Goal: Task Accomplishment & Management: Manage account settings

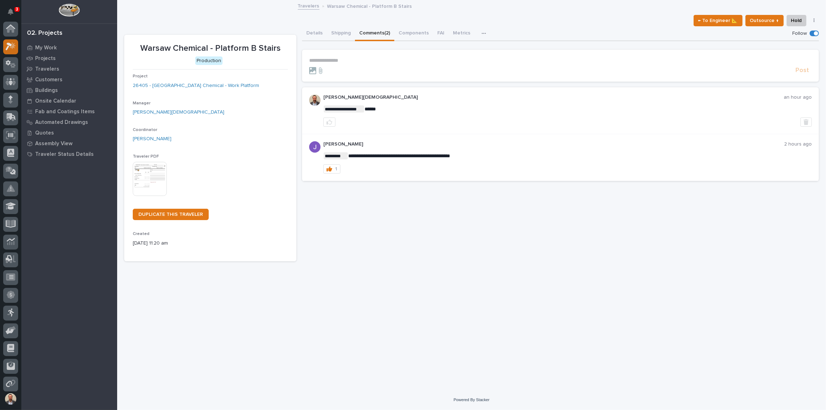
scroll to position [18, 0]
click at [12, 28] on icon at bounding box center [13, 27] width 6 height 7
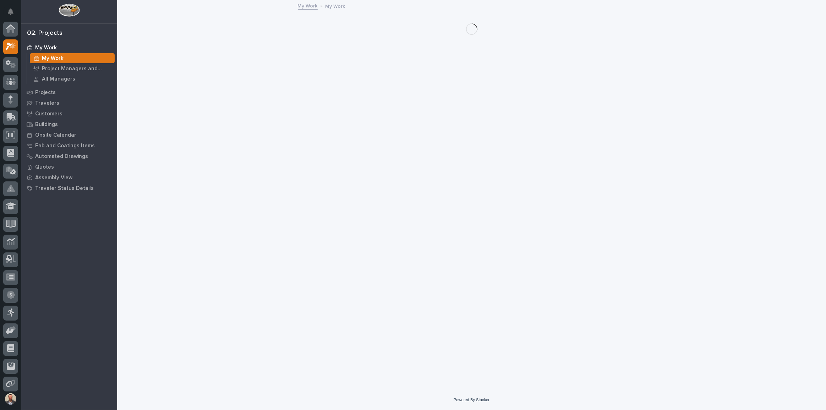
scroll to position [18, 0]
click at [6, 8] on button "Notifications" at bounding box center [10, 11] width 15 height 15
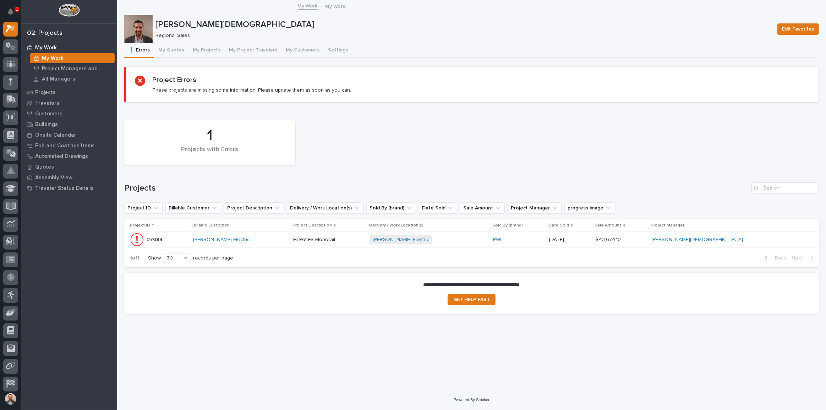
click at [222, 107] on div "Loading... Saving… Project Errors These projects are missing some information. …" at bounding box center [471, 87] width 695 height 41
click at [244, 51] on button "My Project Travelers" at bounding box center [253, 50] width 57 height 15
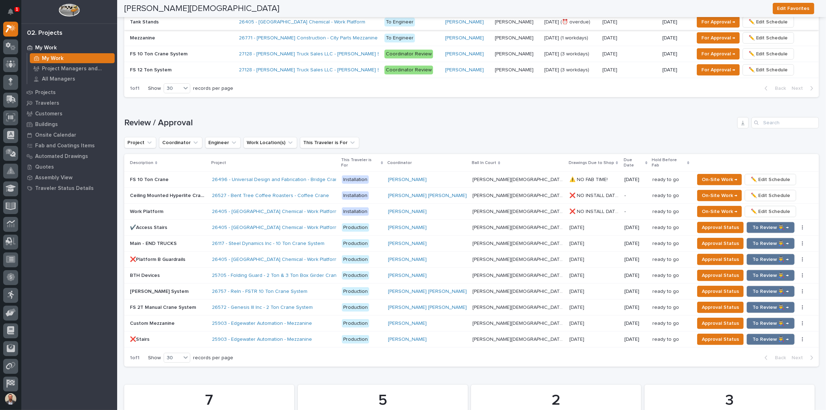
scroll to position [573, 0]
click at [753, 223] on span "To Review 👨‍🏭 →" at bounding box center [771, 227] width 36 height 9
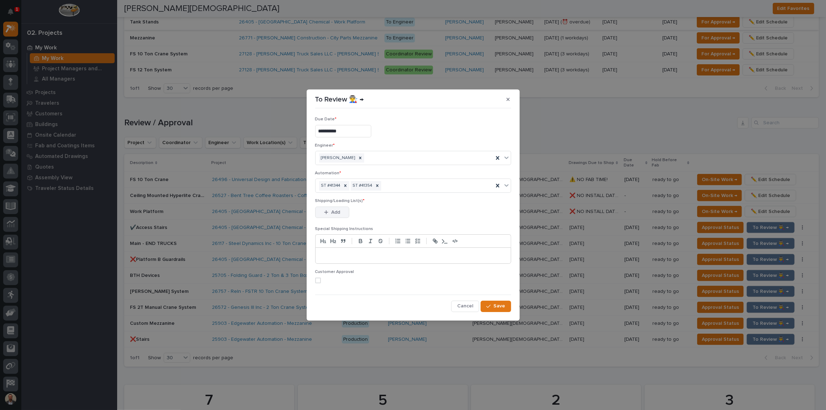
click at [333, 209] on span "Add" at bounding box center [335, 212] width 9 height 6
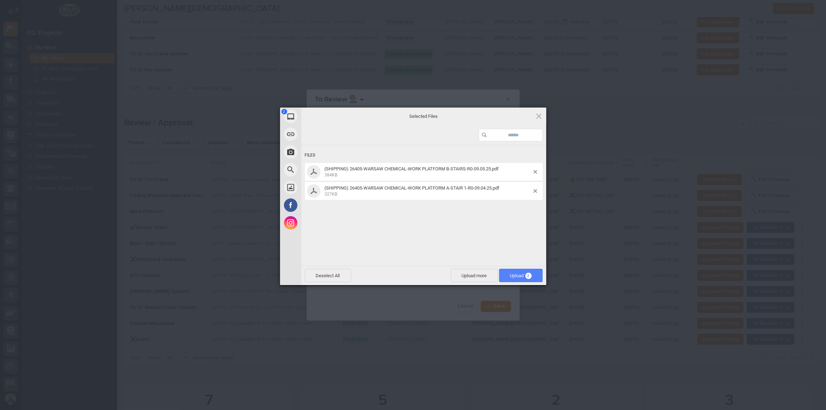
click at [520, 273] on span "Upload 2" at bounding box center [521, 275] width 22 height 5
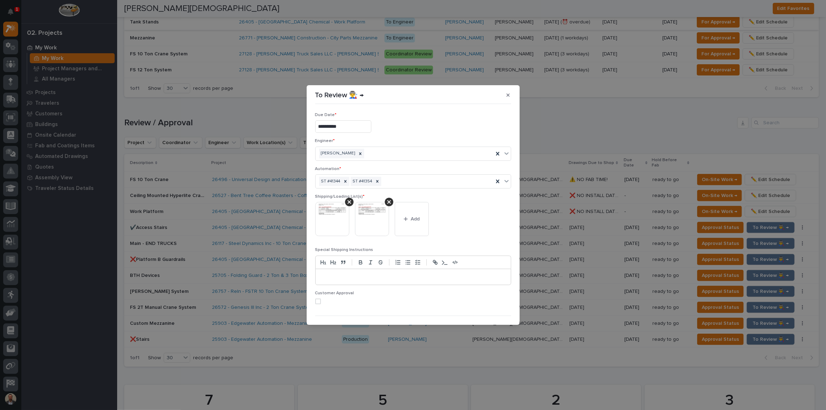
scroll to position [14, 0]
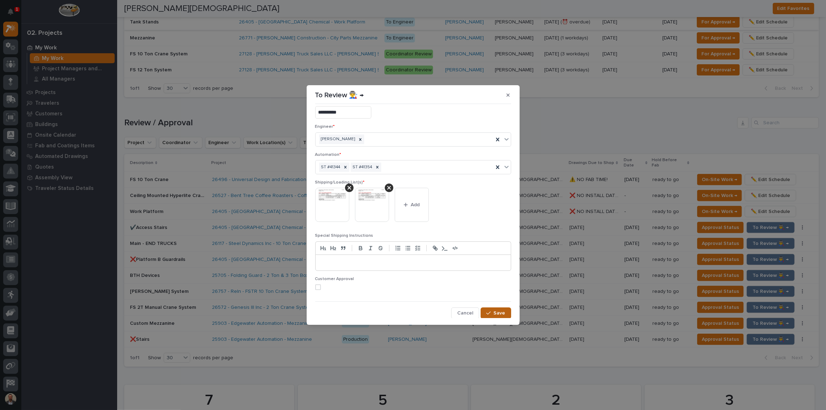
click at [495, 315] on span "Save" at bounding box center [500, 313] width 12 height 6
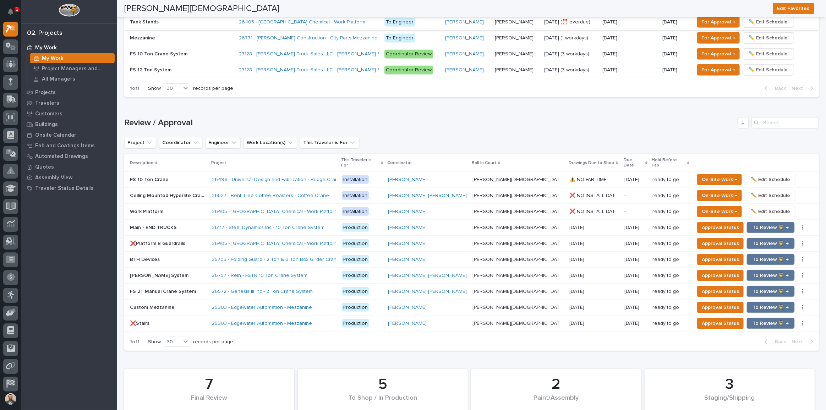
scroll to position [565, 0]
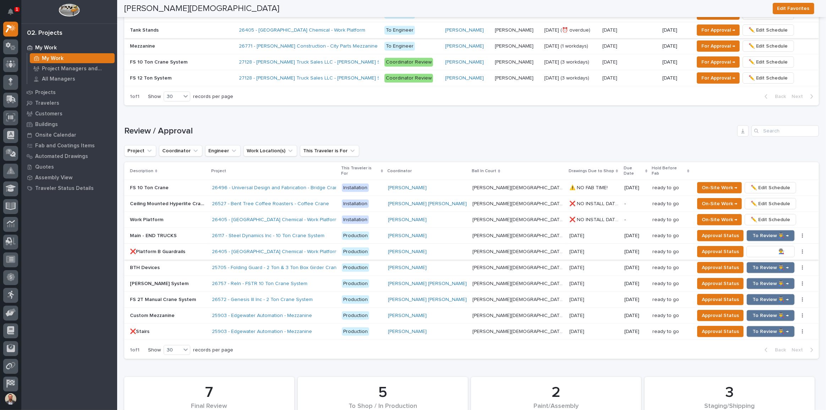
click at [753, 247] on span "To Review 👨‍🏭 →" at bounding box center [771, 251] width 36 height 9
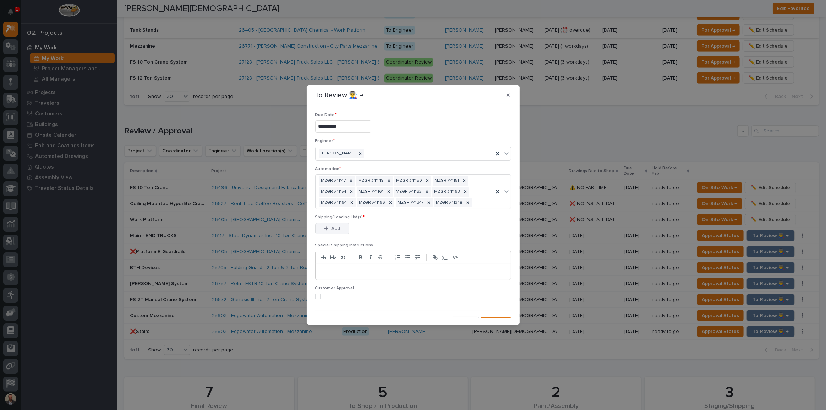
click at [325, 224] on button "Add" at bounding box center [332, 228] width 34 height 11
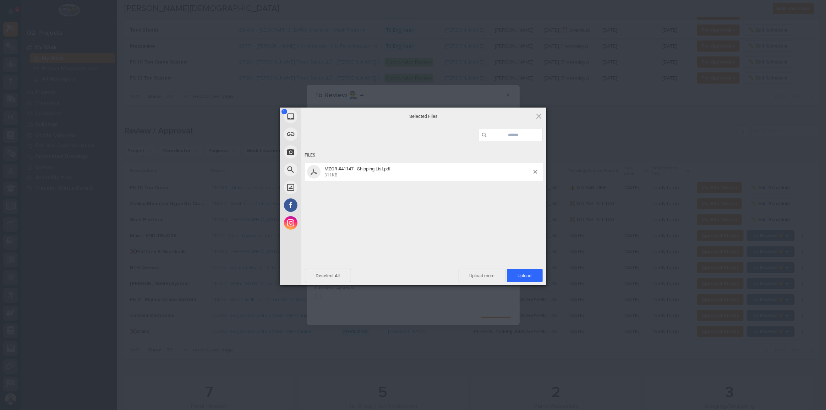
click at [478, 275] on span "Upload more" at bounding box center [482, 275] width 47 height 13
click at [464, 274] on span "Upload more" at bounding box center [474, 275] width 47 height 13
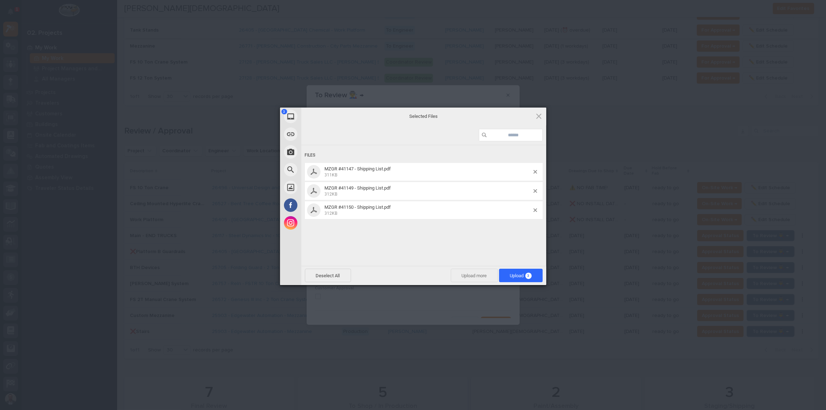
click at [468, 273] on span "Upload more" at bounding box center [474, 275] width 47 height 13
click at [463, 276] on span "Upload more" at bounding box center [474, 275] width 47 height 13
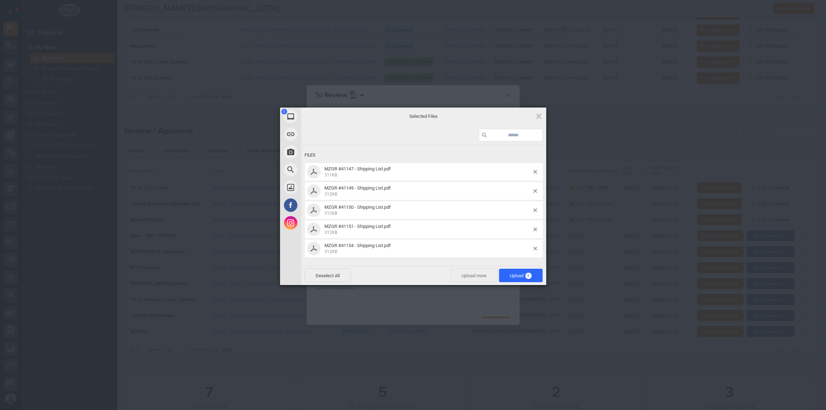
click at [463, 277] on span "Upload more" at bounding box center [474, 275] width 47 height 13
click at [463, 271] on span "Upload more" at bounding box center [474, 275] width 47 height 13
click at [469, 273] on span "Upload more" at bounding box center [474, 275] width 47 height 13
click at [459, 275] on span "Upload more" at bounding box center [474, 275] width 47 height 13
click at [463, 274] on span "Upload more" at bounding box center [474, 275] width 47 height 13
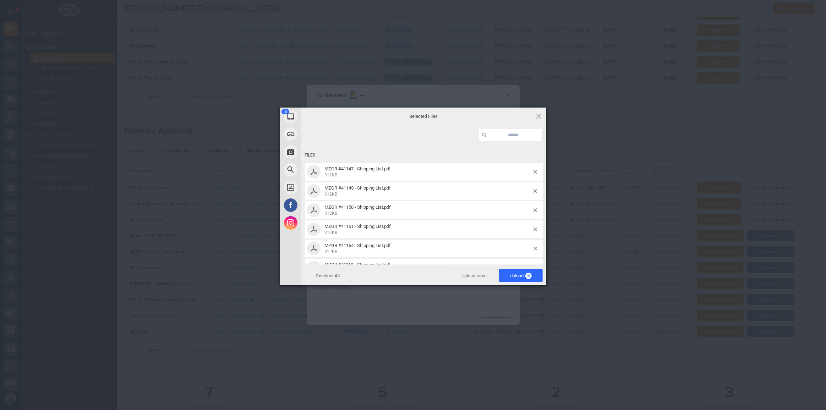
click at [465, 274] on span "Upload more" at bounding box center [474, 275] width 47 height 13
click at [460, 274] on span "Upload more" at bounding box center [474, 275] width 47 height 13
click at [463, 279] on span "Upload more" at bounding box center [474, 275] width 47 height 13
click at [470, 274] on span "Upload more" at bounding box center [474, 275] width 47 height 13
click at [527, 277] on span "14" at bounding box center [529, 276] width 6 height 6
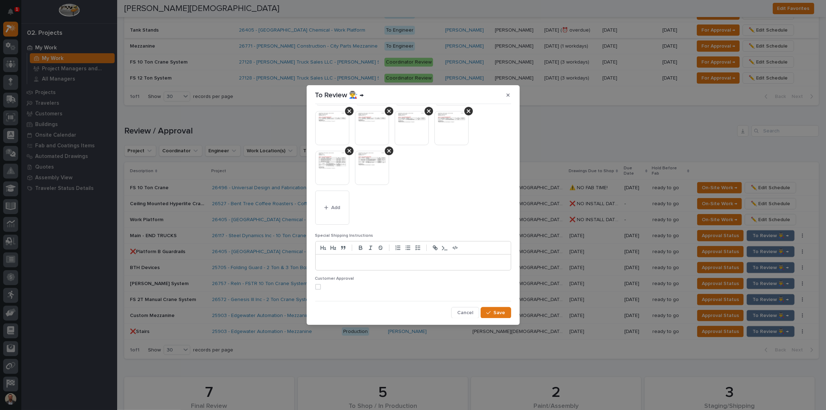
scroll to position [191, 0]
click at [496, 311] on span "Save" at bounding box center [500, 313] width 12 height 6
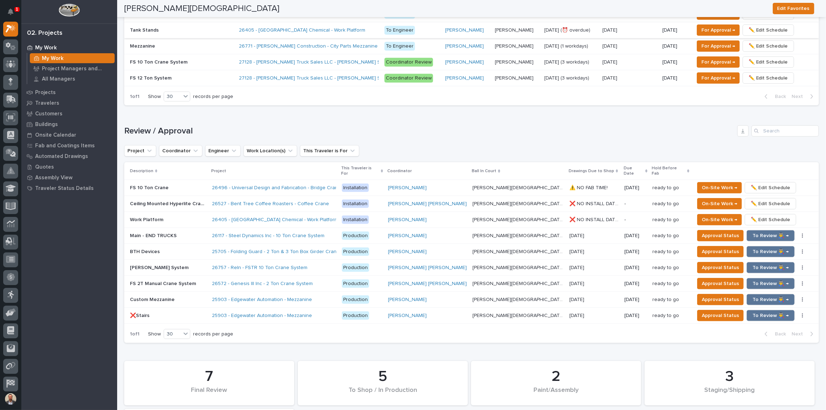
scroll to position [557, 0]
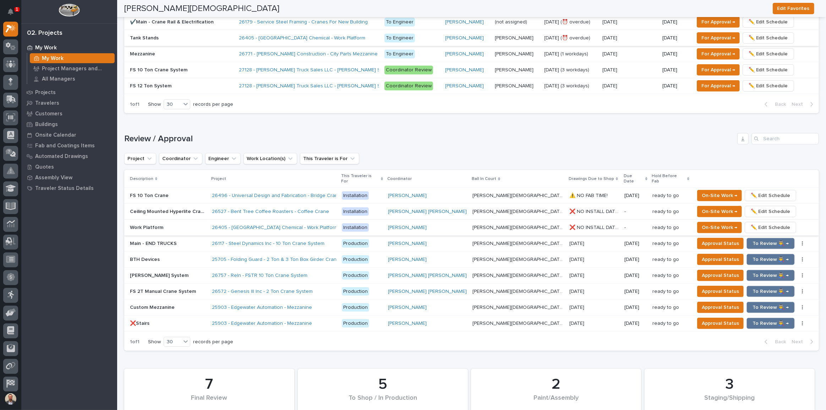
click at [751, 223] on span "✏️ Edit Schedule" at bounding box center [770, 227] width 39 height 9
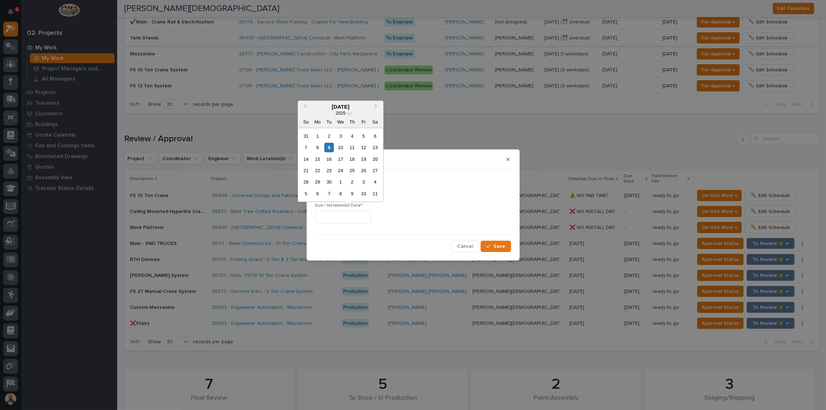
click at [355, 217] on input "text" at bounding box center [343, 217] width 56 height 12
click at [319, 181] on div "29" at bounding box center [318, 183] width 10 height 10
type input "**********"
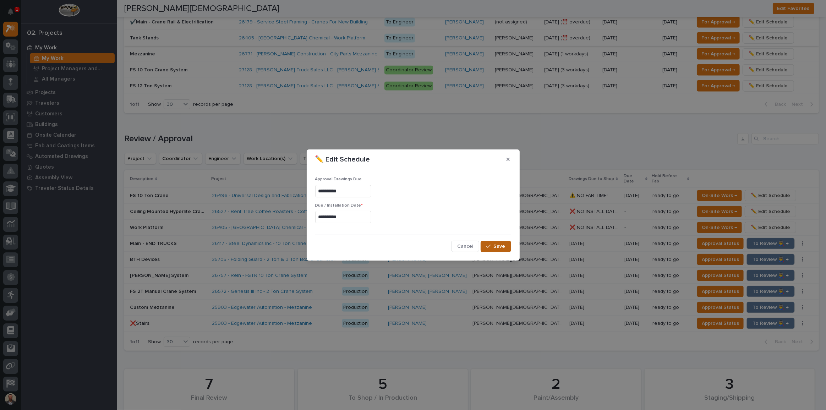
click at [496, 242] on button "Save" at bounding box center [496, 246] width 30 height 11
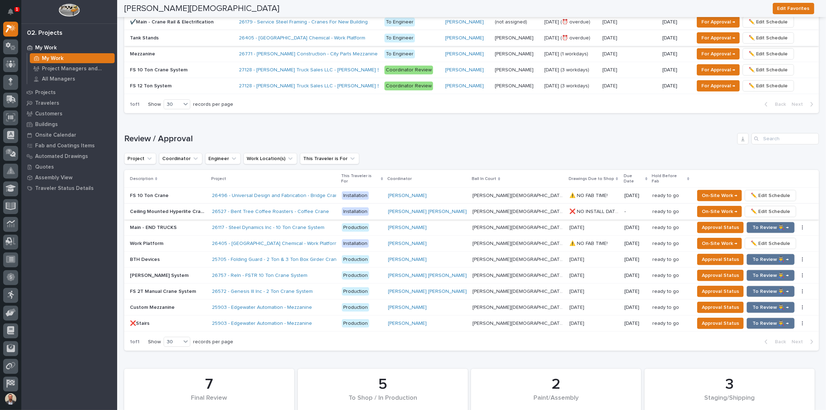
click at [751, 207] on span "✏️ Edit Schedule" at bounding box center [770, 211] width 39 height 9
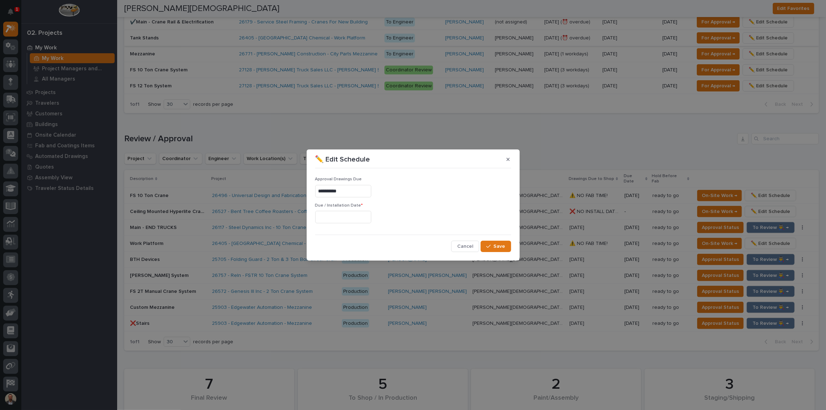
click at [370, 218] on input "text" at bounding box center [343, 217] width 56 height 12
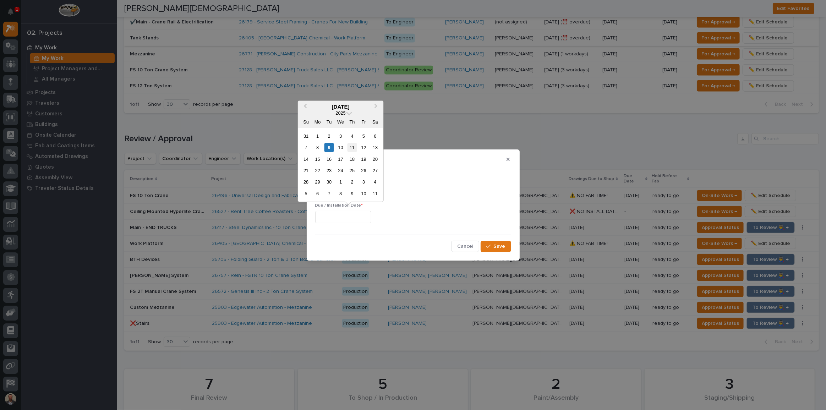
click at [352, 145] on div "11" at bounding box center [352, 148] width 10 height 10
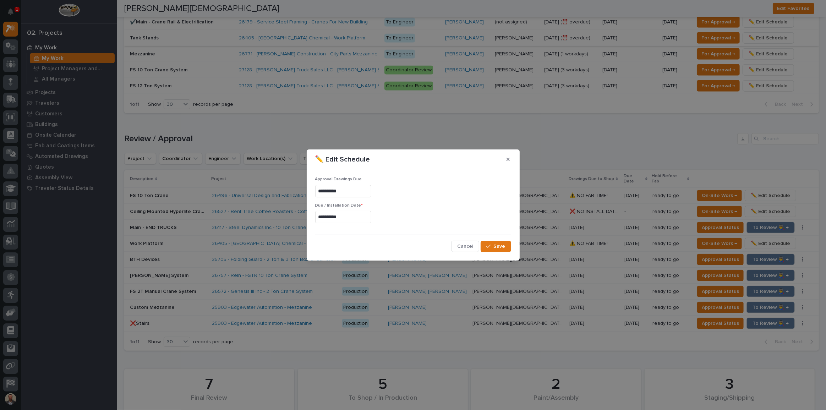
type input "**********"
click at [493, 249] on button "Save" at bounding box center [496, 246] width 30 height 11
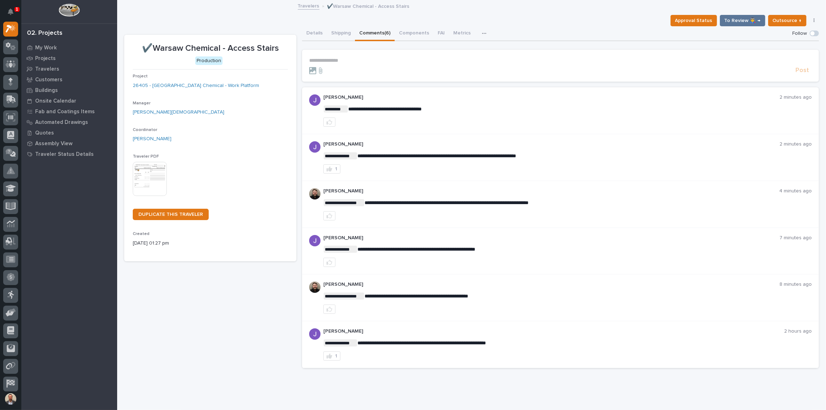
drag, startPoint x: 0, startPoint y: 0, endPoint x: 392, endPoint y: 132, distance: 413.4
click at [392, 132] on div "**********" at bounding box center [560, 110] width 517 height 47
